Goal: Information Seeking & Learning: Learn about a topic

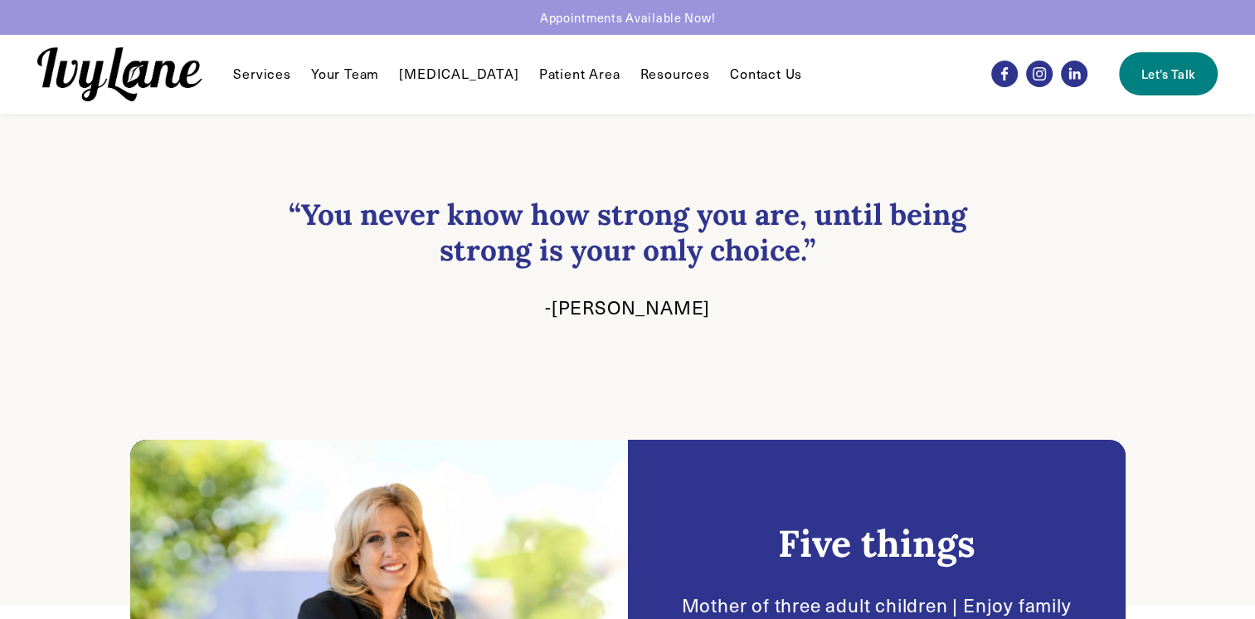
click at [730, 65] on link "Contact Us" at bounding box center [766, 74] width 72 height 20
click at [361, 75] on link "Your Team" at bounding box center [345, 74] width 68 height 20
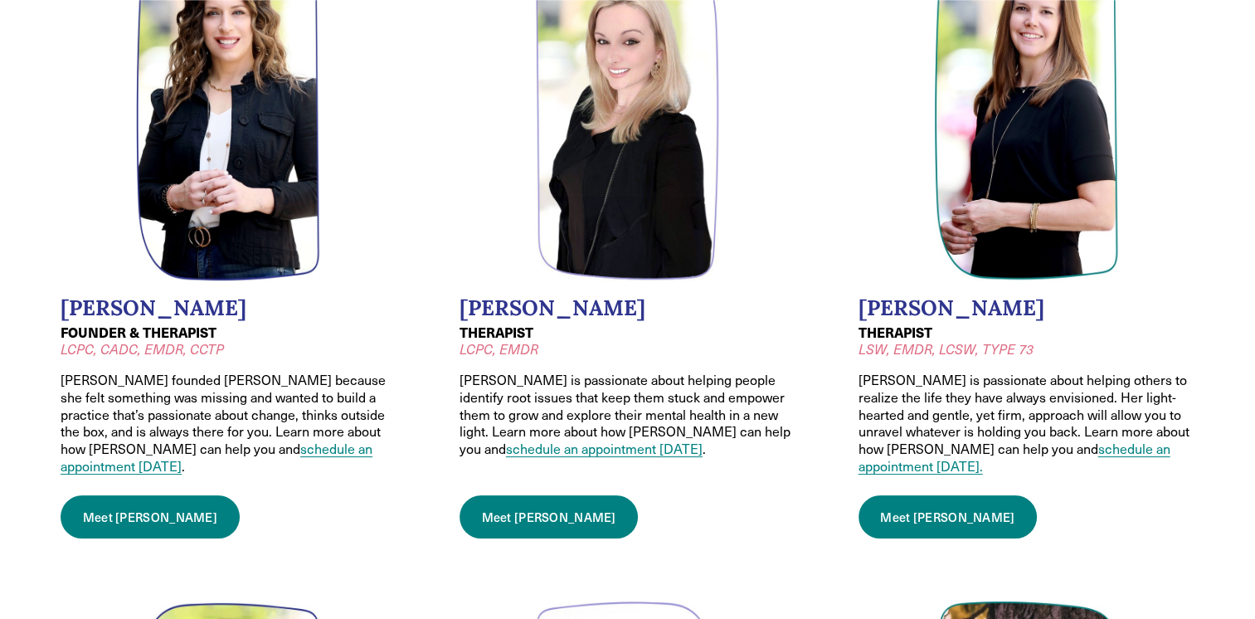
scroll to position [249, 0]
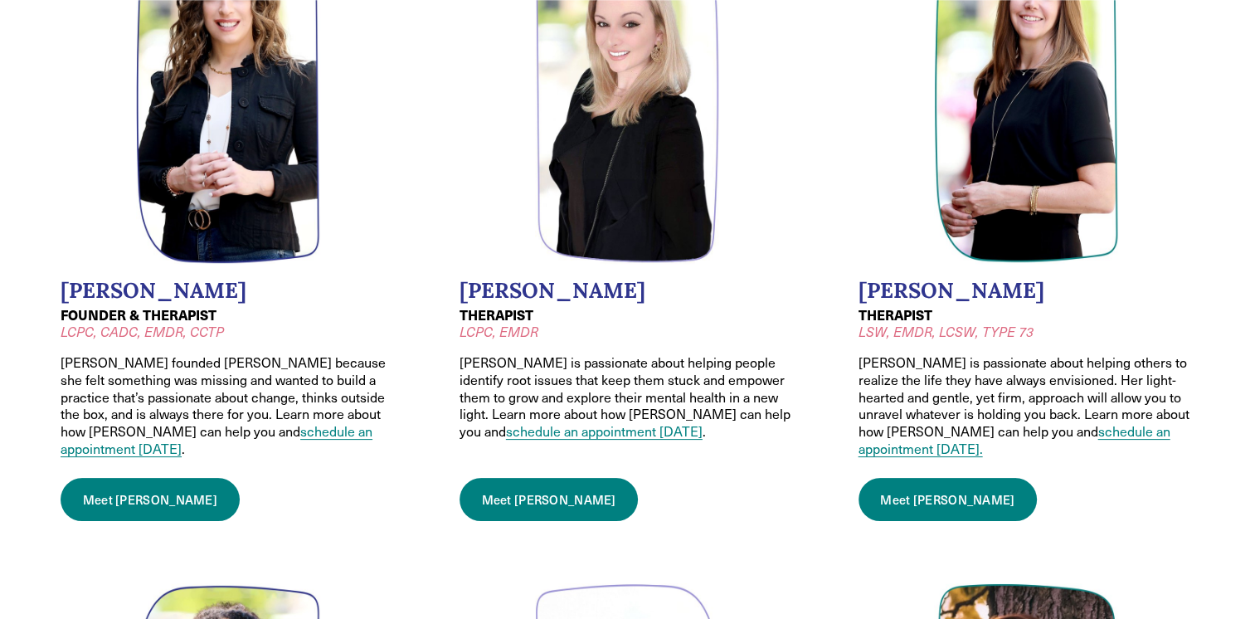
click at [511, 482] on link "Meet Jessica" at bounding box center [548, 499] width 179 height 43
click at [119, 483] on link "Meet Wendy" at bounding box center [150, 499] width 179 height 43
click at [896, 479] on link "Meet Jodi" at bounding box center [947, 499] width 179 height 43
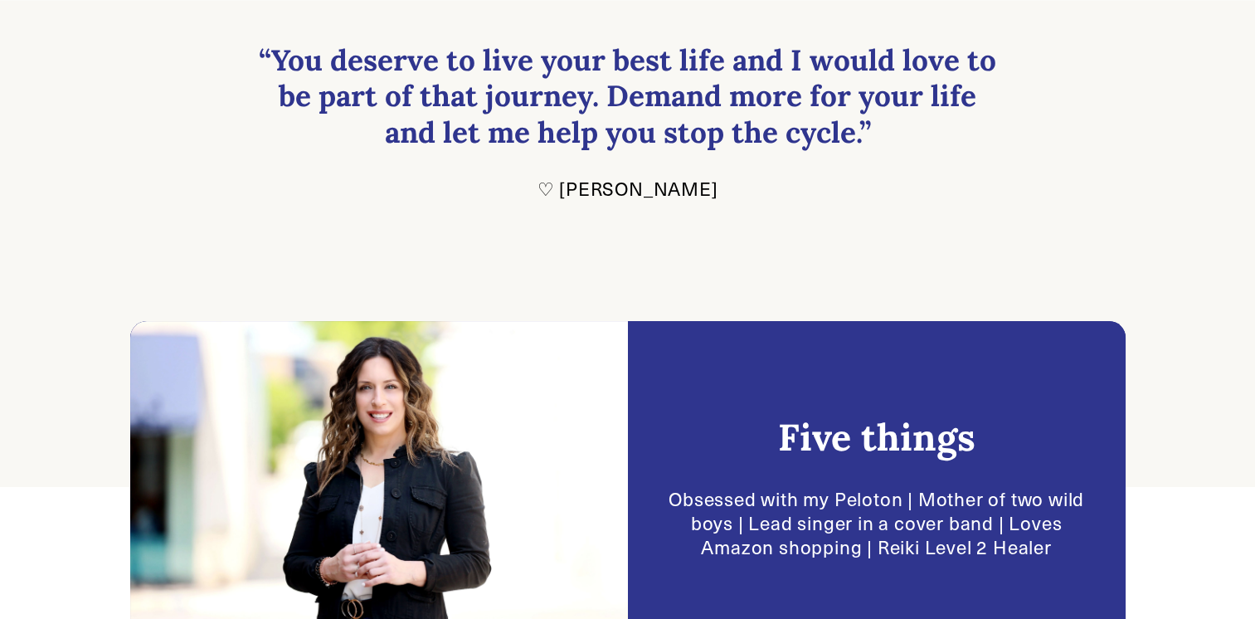
scroll to position [289, 0]
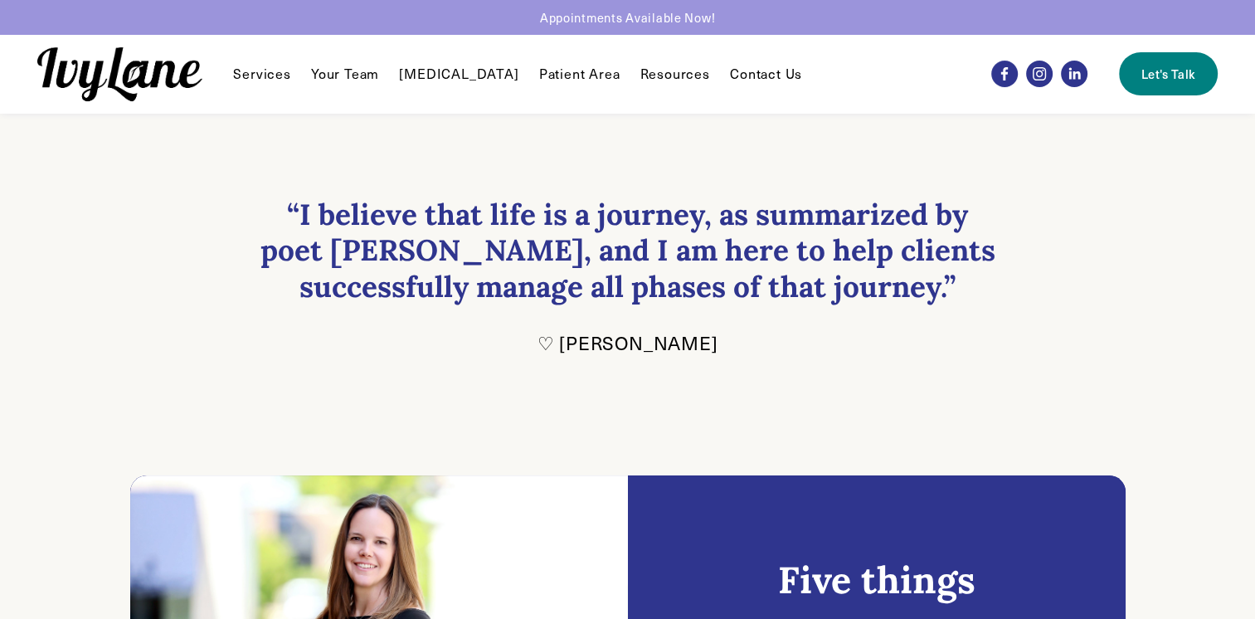
click at [658, 72] on span "Resources" at bounding box center [675, 74] width 70 height 17
click at [0, 0] on span "Recommendations" at bounding box center [0, 0] width 0 height 0
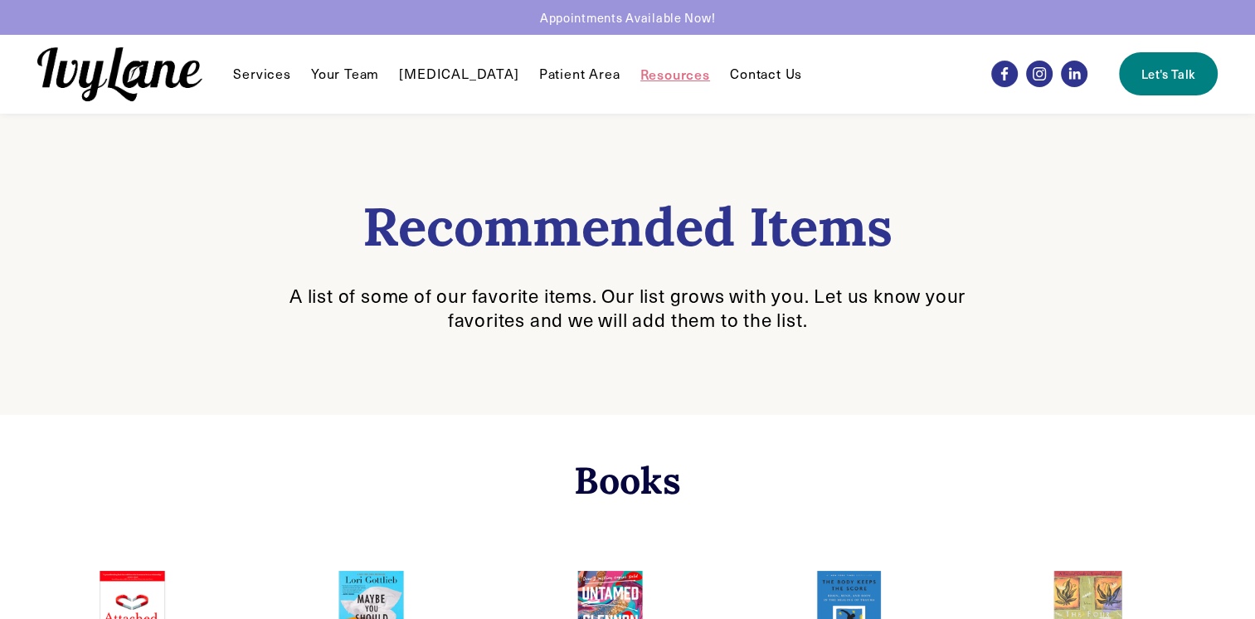
click at [332, 76] on link "Your Team" at bounding box center [345, 74] width 68 height 20
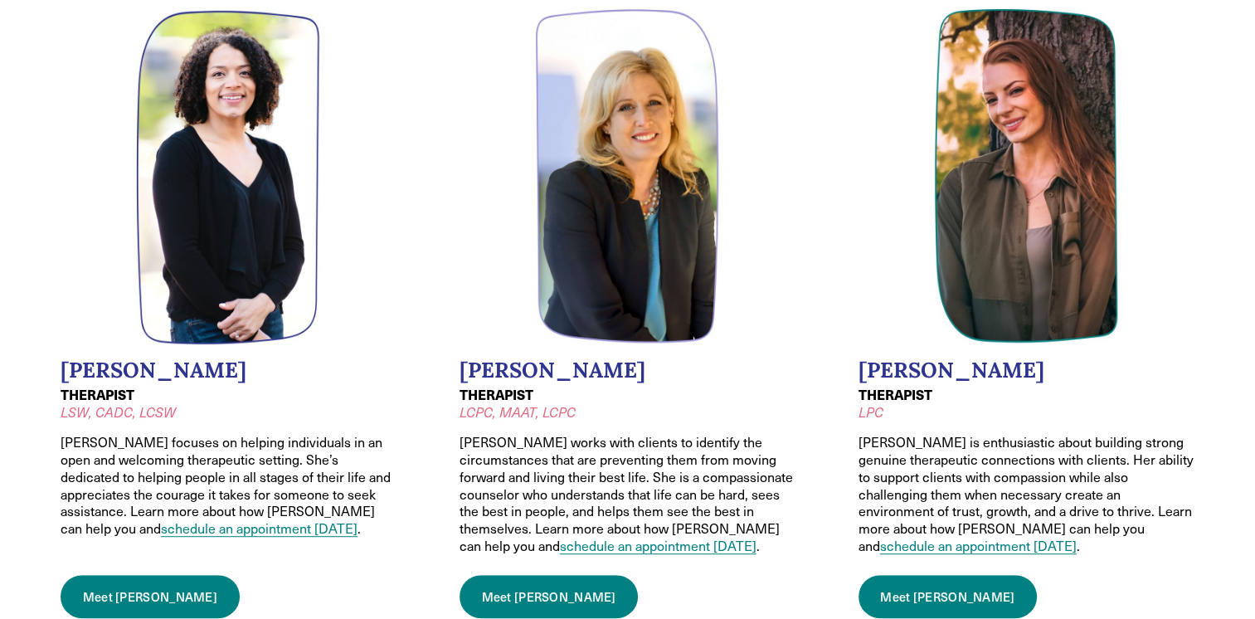
scroll to position [912, 0]
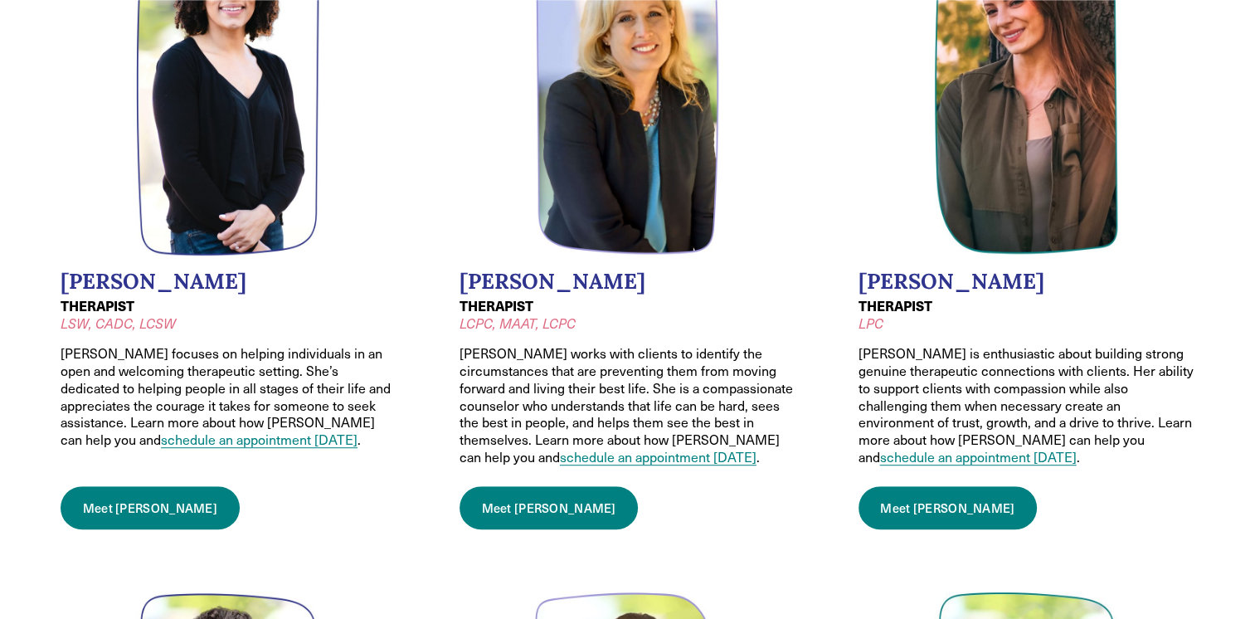
click at [522, 486] on link "Meet [PERSON_NAME]" at bounding box center [548, 507] width 179 height 43
